Goal: Information Seeking & Learning: Check status

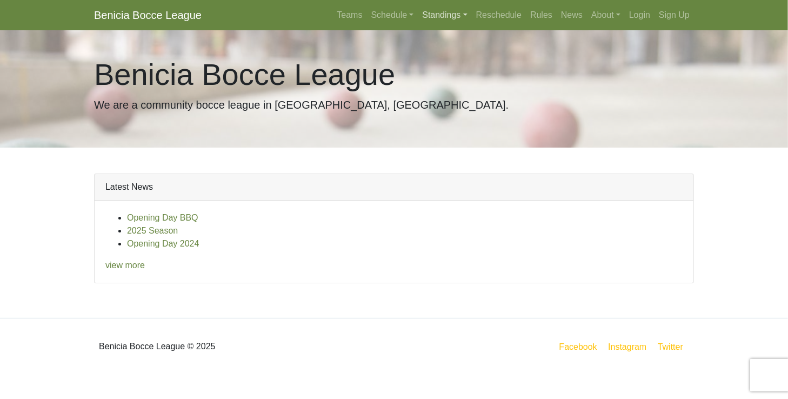
click at [448, 14] on link "Standings" at bounding box center [445, 15] width 54 height 22
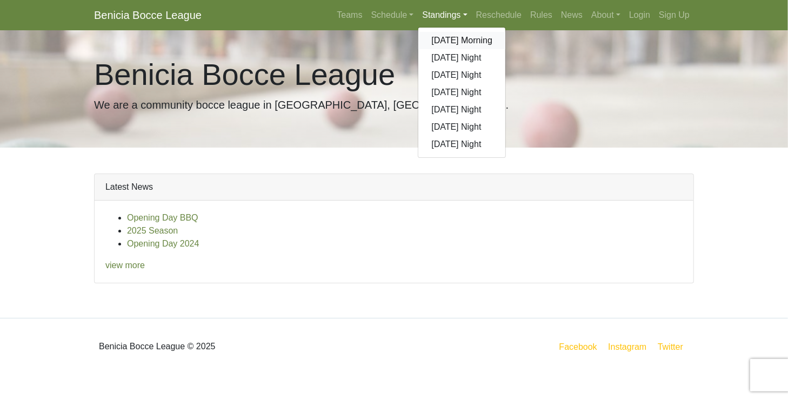
click at [452, 42] on link "[DATE] Morning" at bounding box center [461, 40] width 87 height 17
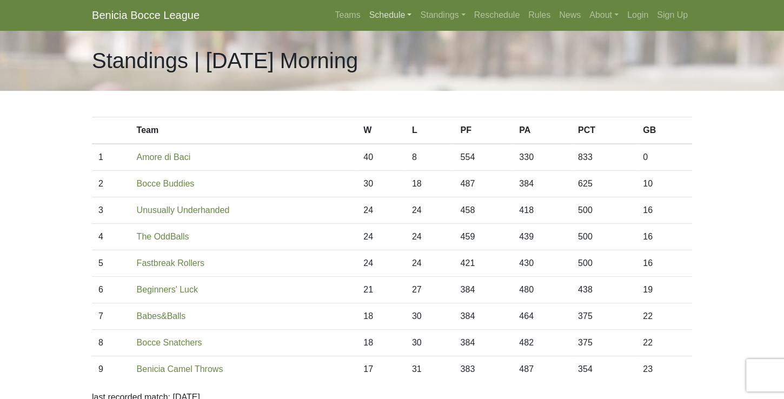
click at [397, 17] on link "Schedule" at bounding box center [390, 15] width 51 height 22
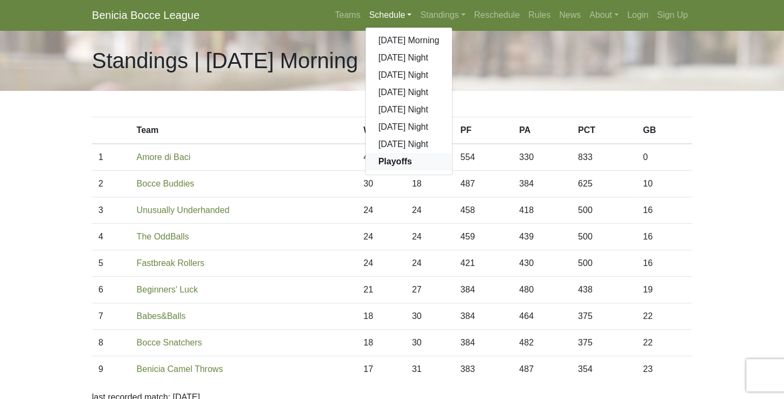
click at [392, 165] on strong "Playoffs" at bounding box center [395, 161] width 34 height 9
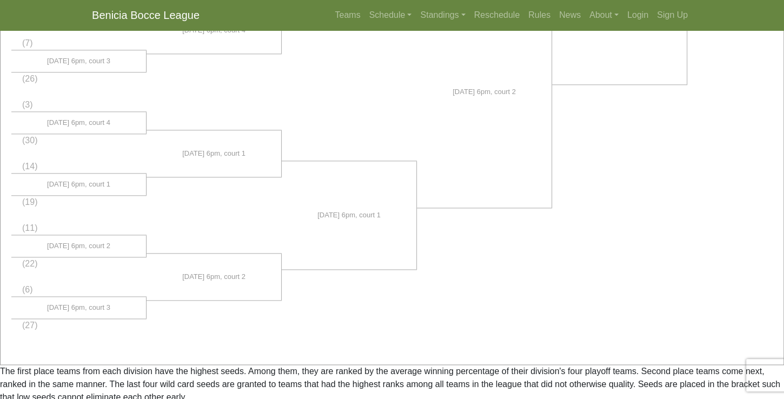
scroll to position [834, 0]
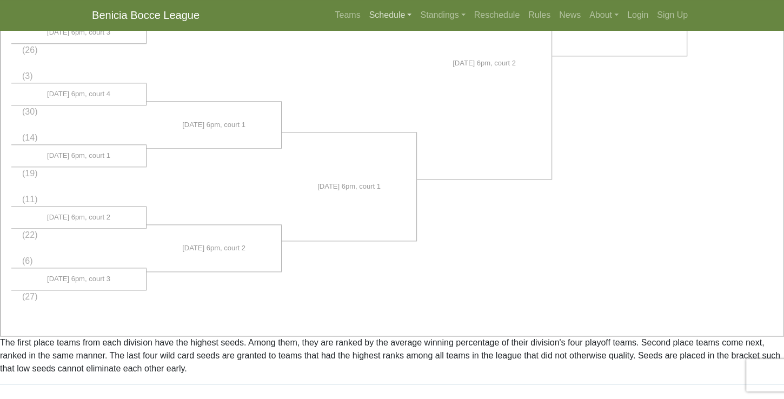
click at [397, 16] on link "Schedule" at bounding box center [390, 15] width 51 height 22
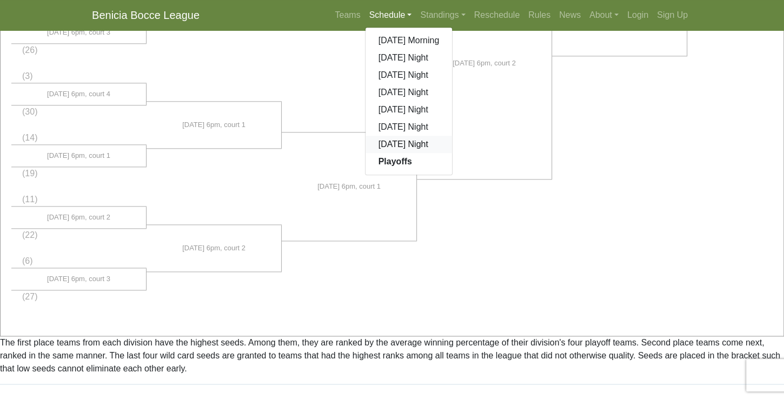
click at [405, 143] on link "[DATE] Night" at bounding box center [408, 144] width 87 height 17
